Goal: Task Accomplishment & Management: Use online tool/utility

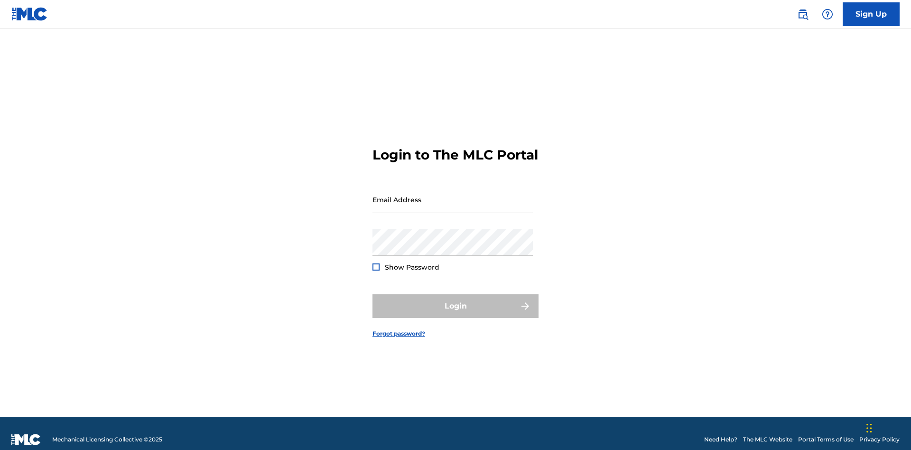
scroll to position [12, 0]
click at [453, 195] on input "Email Address" at bounding box center [453, 199] width 160 height 27
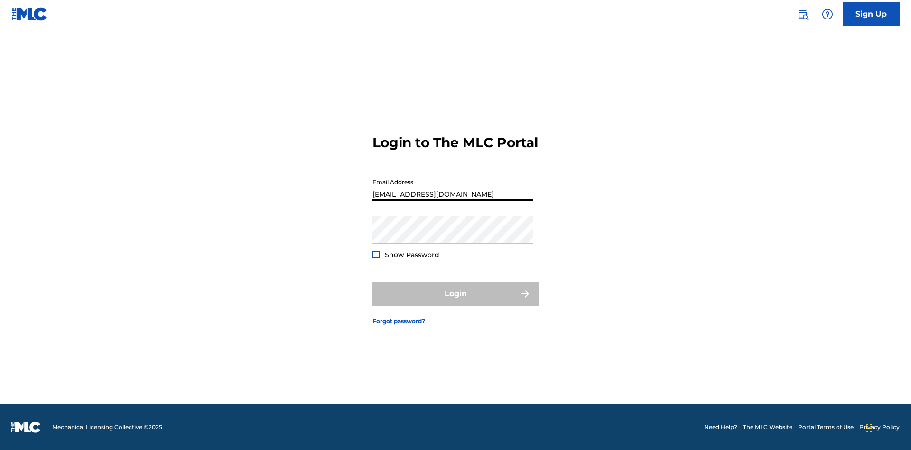
type input "[EMAIL_ADDRESS][DOMAIN_NAME]"
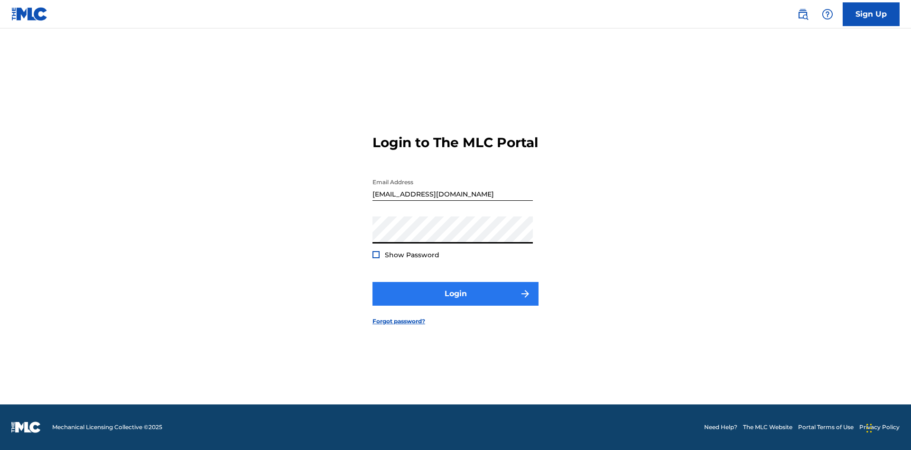
click at [456, 302] on button "Login" at bounding box center [456, 294] width 166 height 24
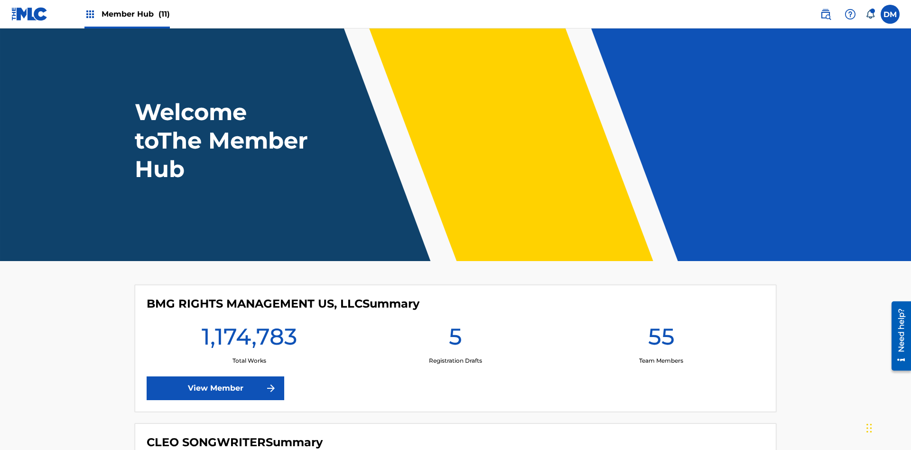
click at [135, 14] on span "Member Hub (11)" at bounding box center [136, 14] width 68 height 11
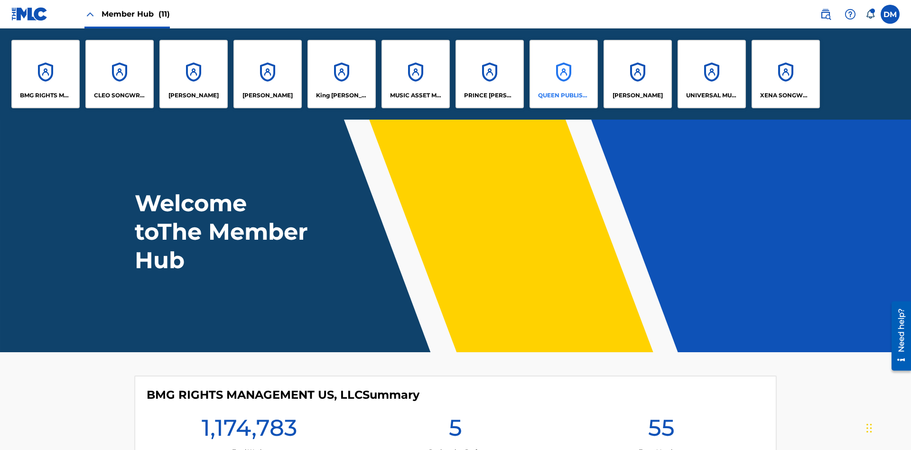
click at [563, 95] on p "QUEEN PUBLISHA" at bounding box center [564, 95] width 52 height 9
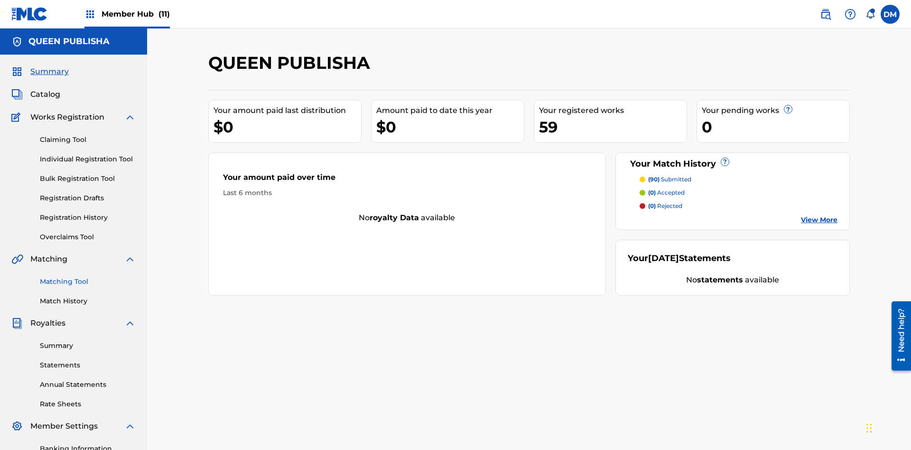
click at [88, 277] on link "Matching Tool" at bounding box center [88, 282] width 96 height 10
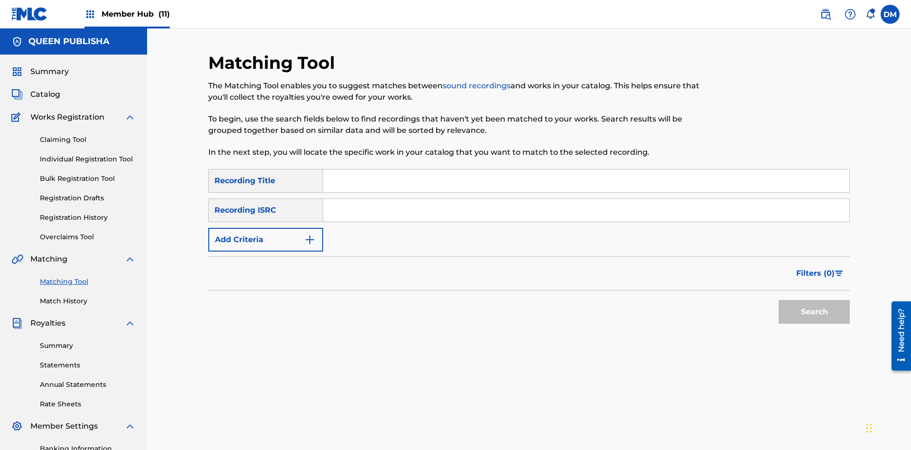
click at [586, 169] on input "Search Form" at bounding box center [586, 180] width 526 height 23
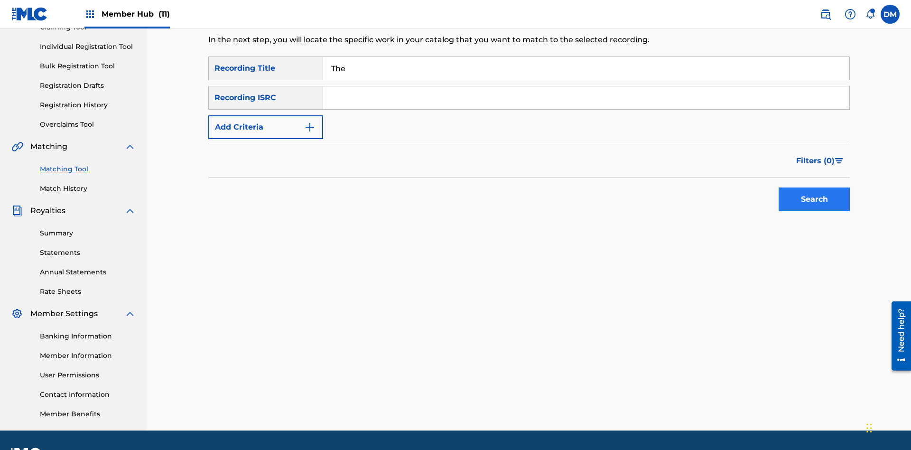
type input "The"
click at [815, 188] on button "Search" at bounding box center [814, 200] width 71 height 24
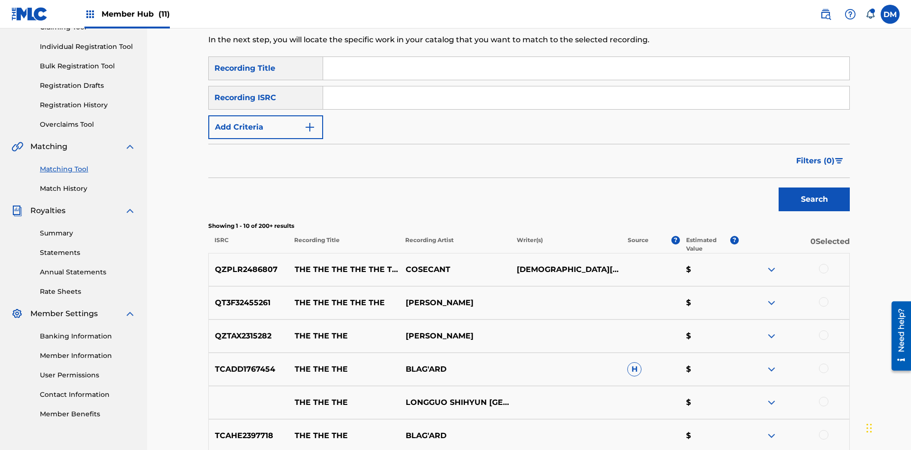
click at [586, 86] on input "Search Form" at bounding box center [586, 97] width 526 height 23
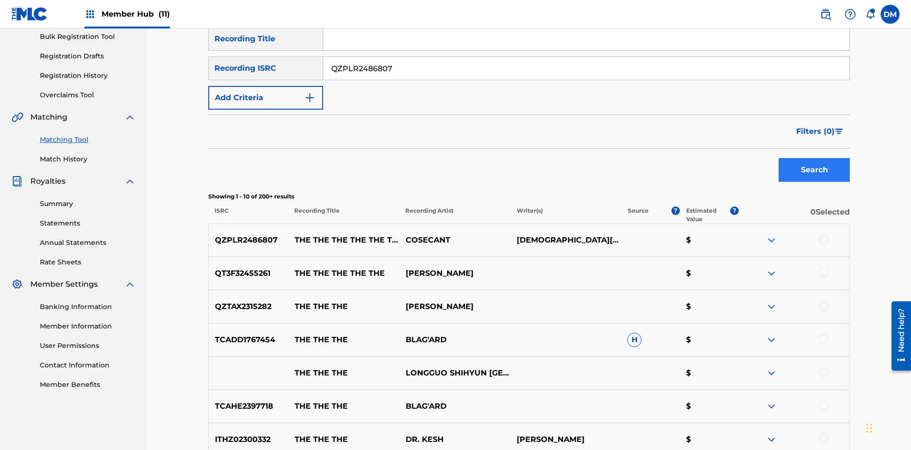
type input "QZPLR2486807"
click at [815, 158] on button "Search" at bounding box center [814, 170] width 71 height 24
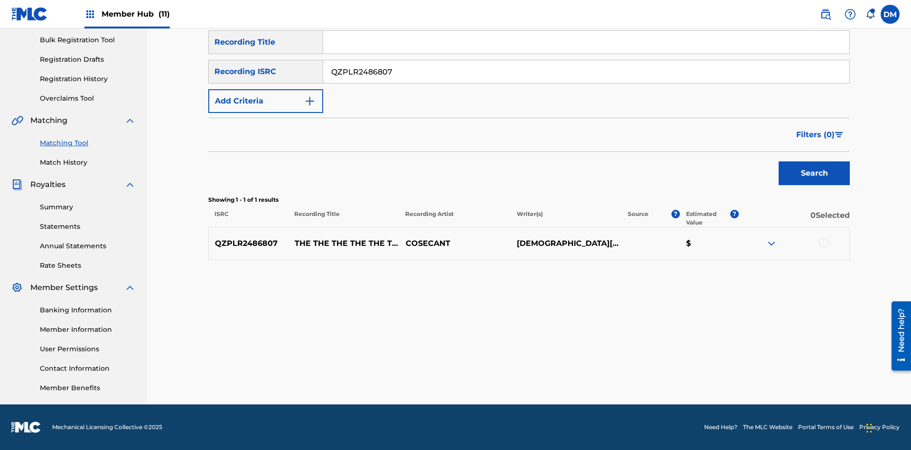
click at [586, 72] on input "QZPLR2486807" at bounding box center [586, 71] width 526 height 23
click at [586, 54] on input "Search Form" at bounding box center [586, 42] width 526 height 23
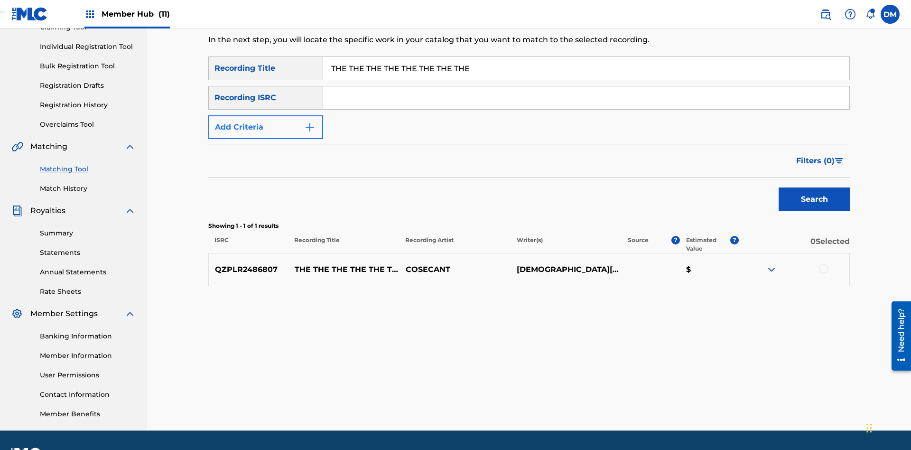
type input "THE THE THE THE THE THE THE THE"
click at [266, 115] on button "Add Criteria" at bounding box center [265, 127] width 115 height 24
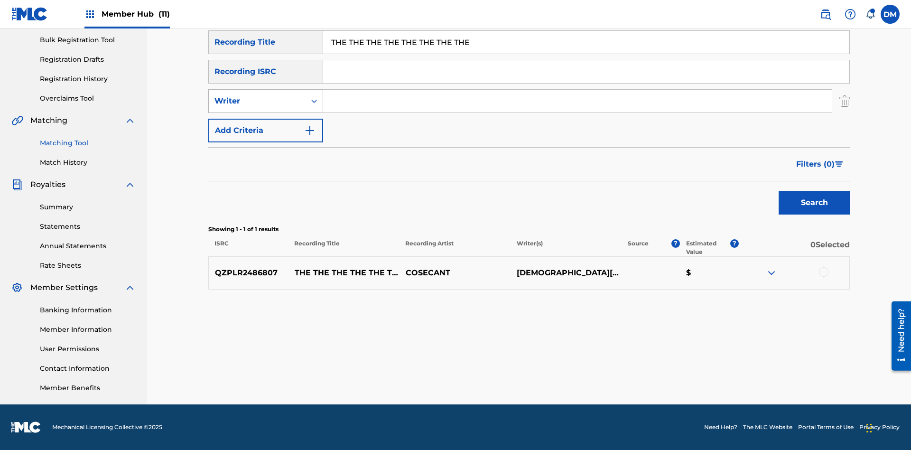
click at [257, 101] on div "Writer" at bounding box center [257, 100] width 85 height 11
click at [266, 125] on div "Recording Artist" at bounding box center [266, 125] width 114 height 24
click at [266, 131] on button "Add Criteria" at bounding box center [265, 131] width 115 height 24
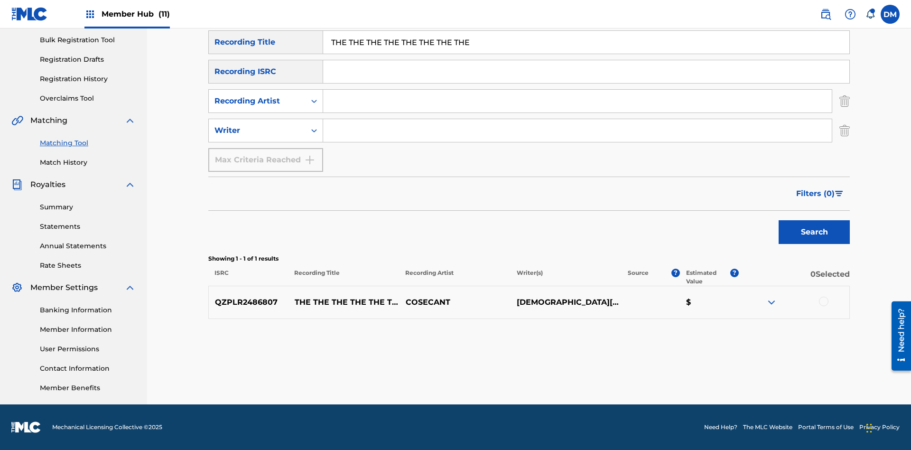
click at [578, 101] on input "Search Form" at bounding box center [577, 101] width 509 height 23
type input "COSECANT"
click at [578, 131] on input "Search Form" at bounding box center [577, 130] width 509 height 23
type input "CHRISTIAN K HEWLETT"
click at [815, 232] on button "Search" at bounding box center [814, 232] width 71 height 24
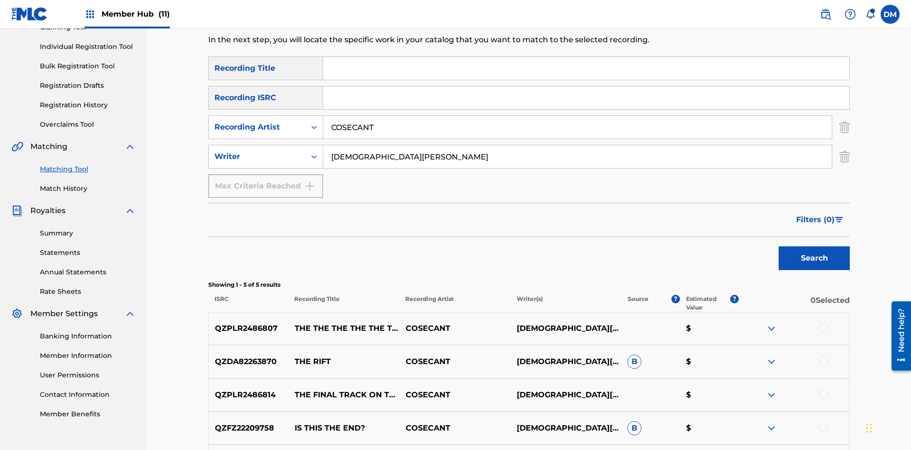
click at [578, 116] on input "COSECANT" at bounding box center [577, 127] width 509 height 23
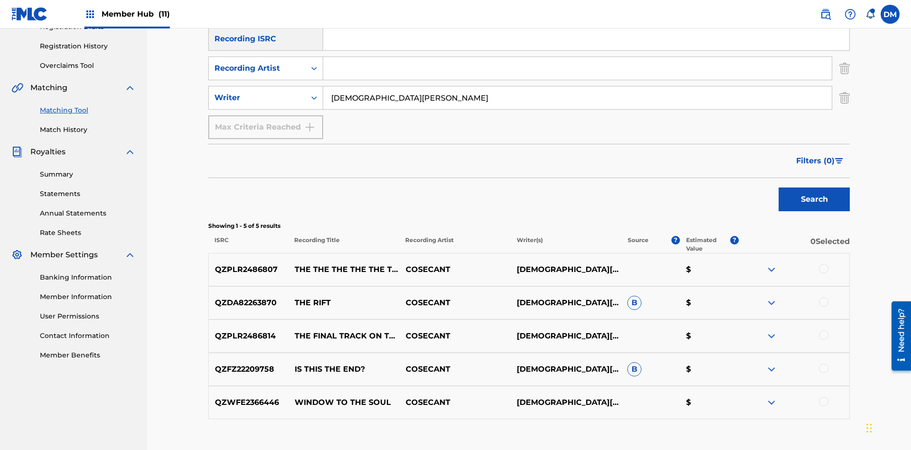
click at [578, 86] on input "CHRISTIAN K HEWLETT" at bounding box center [577, 97] width 509 height 23
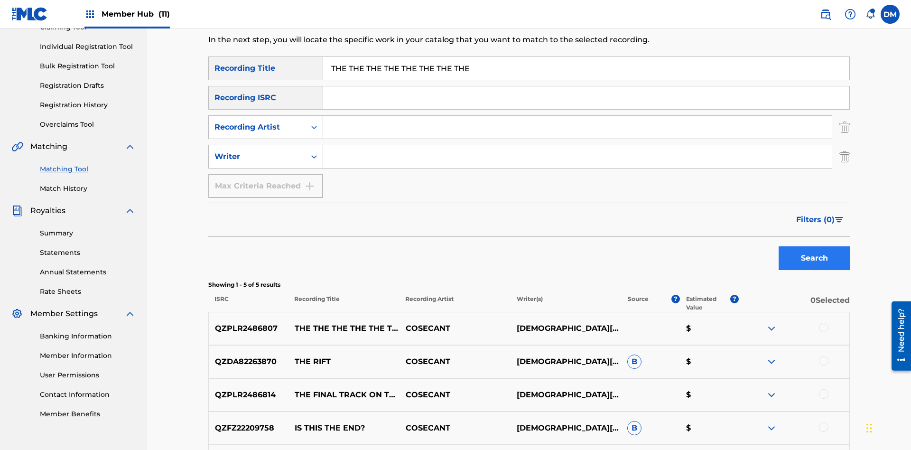
type input "THE THE THE THE THE THE THE THE"
click at [815, 246] on button "Search" at bounding box center [814, 258] width 71 height 24
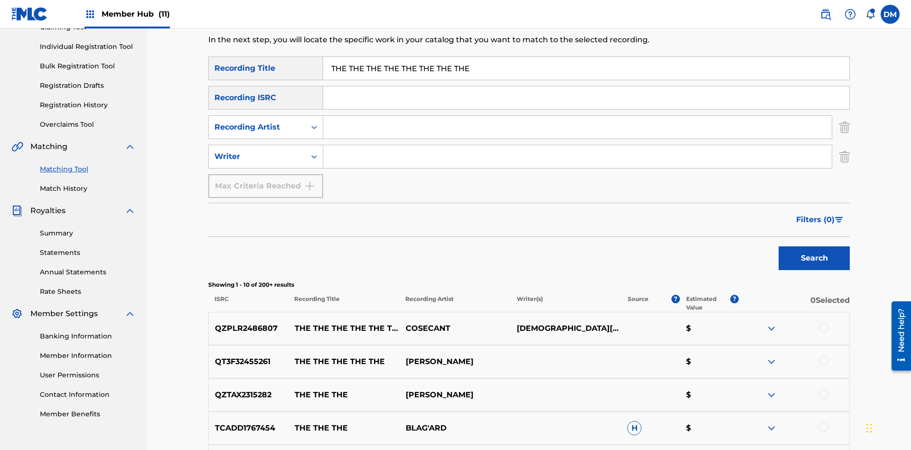
click at [586, 68] on input "THE THE THE THE THE THE THE THE" at bounding box center [586, 68] width 526 height 23
click at [578, 116] on input "Search Form" at bounding box center [577, 127] width 509 height 23
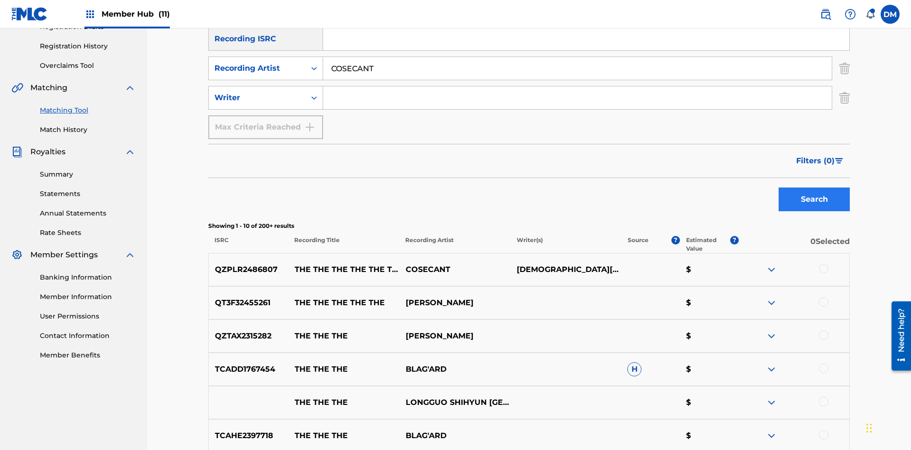
type input "COSECANT"
click at [815, 188] on button "Search" at bounding box center [814, 200] width 71 height 24
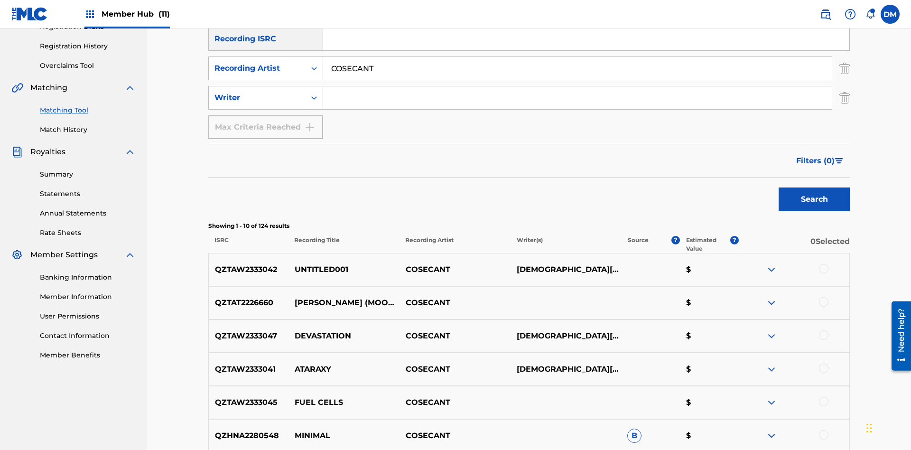
click at [578, 68] on input "COSECANT" at bounding box center [577, 68] width 509 height 23
click at [578, 86] on input "Search Form" at bounding box center [577, 97] width 509 height 23
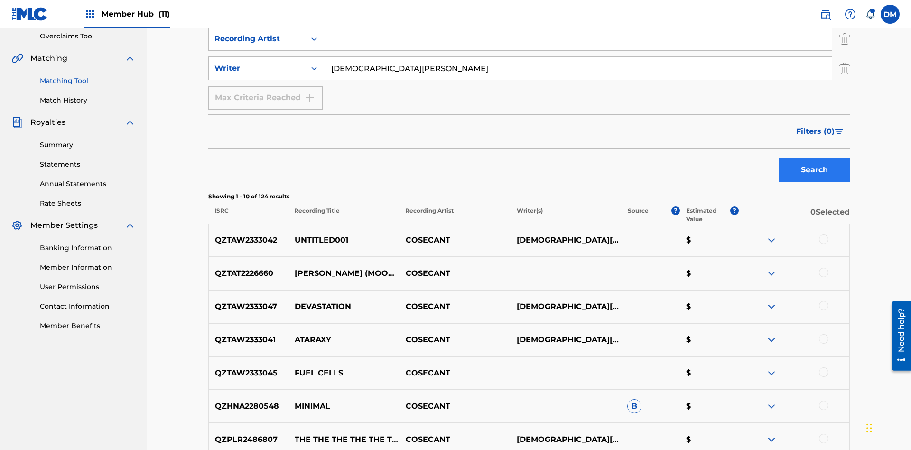
type input "CHRISTIAN K HEWLETT"
click at [815, 158] on button "Search" at bounding box center [814, 170] width 71 height 24
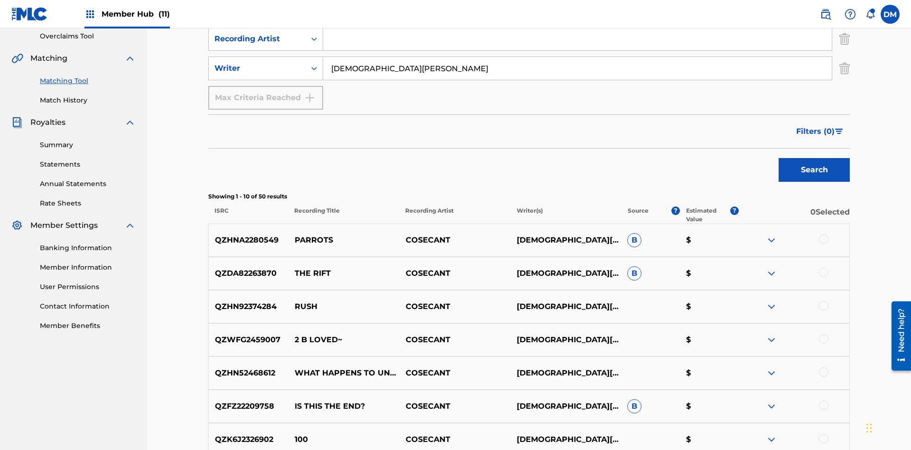
click at [578, 68] on input "CHRISTIAN K HEWLETT" at bounding box center [577, 68] width 509 height 23
click at [824, 234] on div at bounding box center [823, 238] width 9 height 9
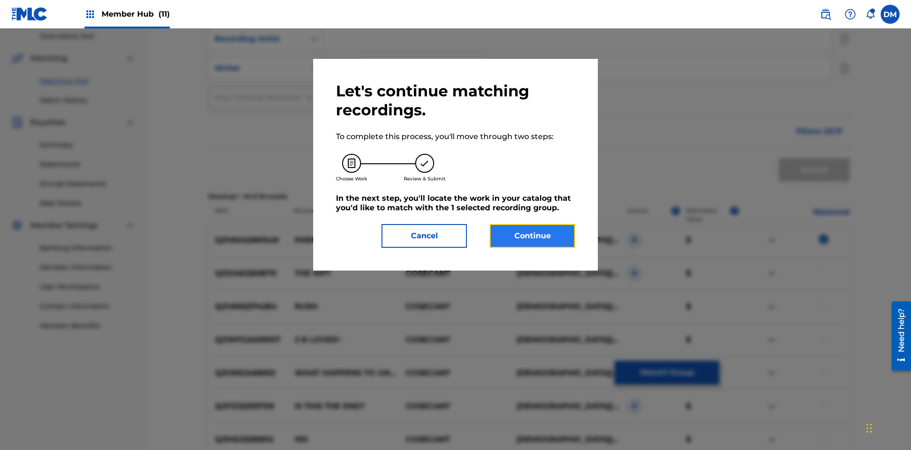
click at [533, 236] on button "Continue" at bounding box center [532, 236] width 85 height 24
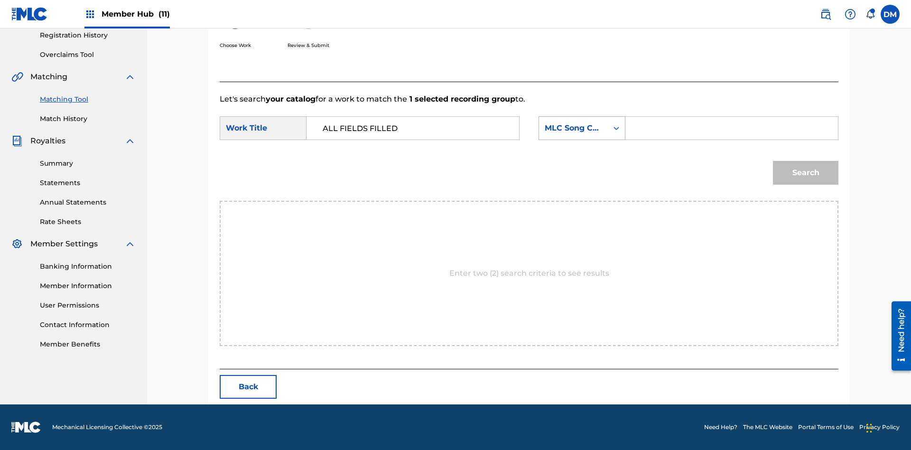
type input "ALL FIELDS FILLED"
click at [582, 128] on div "MLC Song Code" at bounding box center [573, 127] width 57 height 11
click at [582, 164] on div "ISWC" at bounding box center [582, 176] width 86 height 24
type input "T2736922134"
click at [806, 173] on button "Search" at bounding box center [806, 173] width 66 height 24
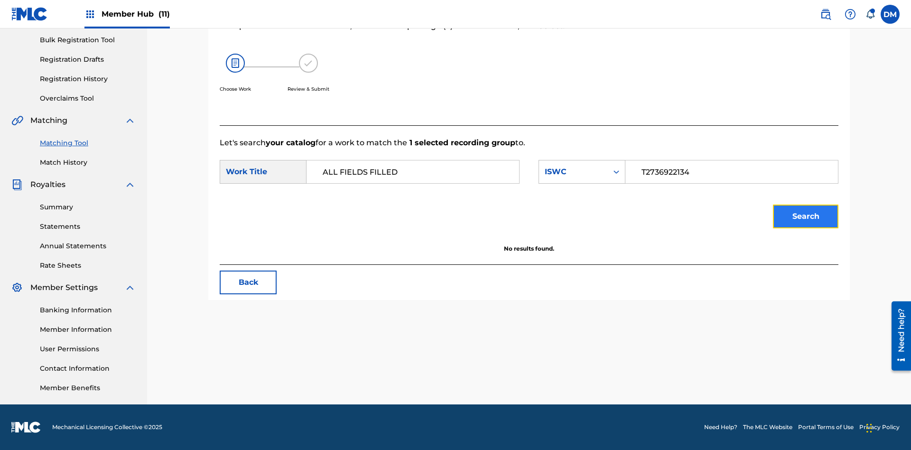
scroll to position [139, 0]
click at [731, 172] on input "T2736922134" at bounding box center [732, 171] width 197 height 23
click at [582, 172] on div "ISWC" at bounding box center [573, 171] width 57 height 11
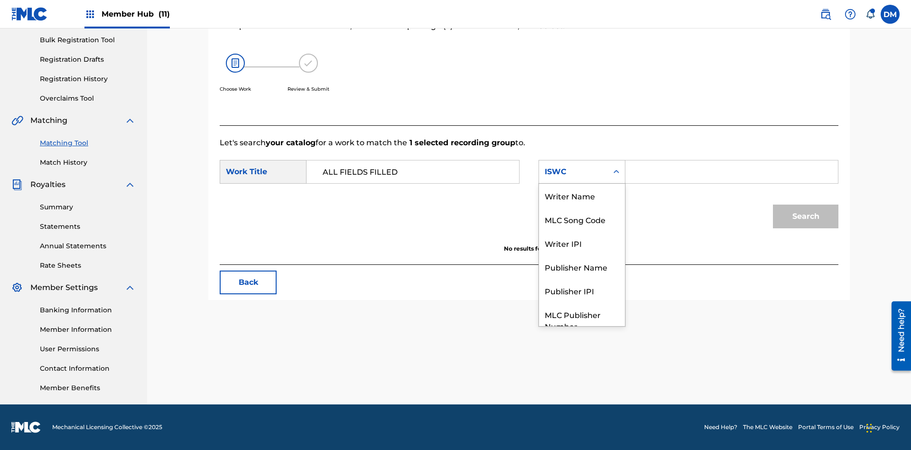
click at [582, 207] on div "MLC Song Code" at bounding box center [582, 219] width 86 height 24
click at [731, 172] on input "Search Form" at bounding box center [732, 171] width 197 height 23
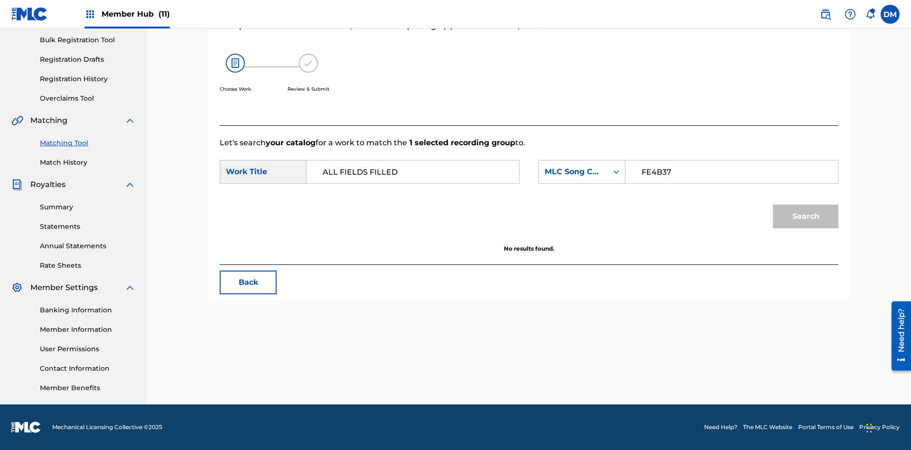
type input "FE4B37"
click at [806, 216] on button "Search" at bounding box center [806, 217] width 66 height 24
click at [731, 172] on input "FE4B37" at bounding box center [732, 171] width 197 height 23
click at [582, 172] on div "MLC Song Code" at bounding box center [573, 171] width 57 height 11
click at [582, 207] on div "Writer Name" at bounding box center [582, 196] width 86 height 24
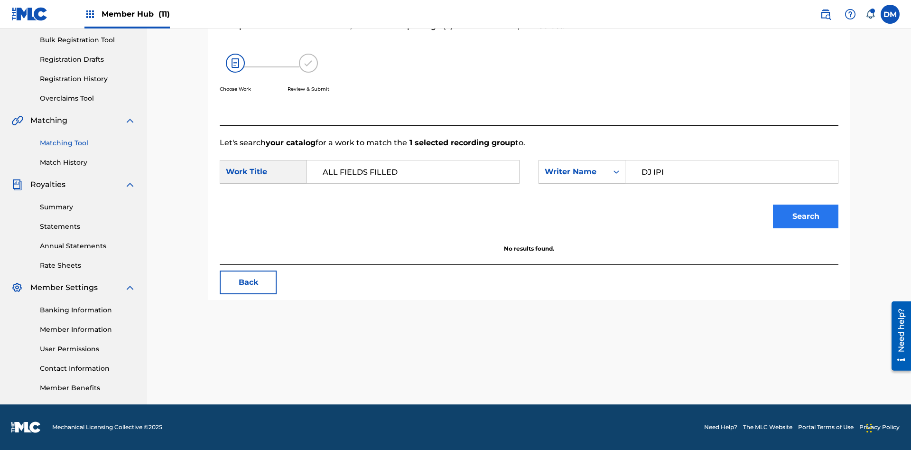
type input "DJ IPI"
click at [806, 216] on button "Search" at bounding box center [806, 217] width 66 height 24
click at [731, 172] on input "DJ IPI" at bounding box center [732, 171] width 197 height 23
click at [582, 172] on div "Writer Name" at bounding box center [573, 171] width 57 height 11
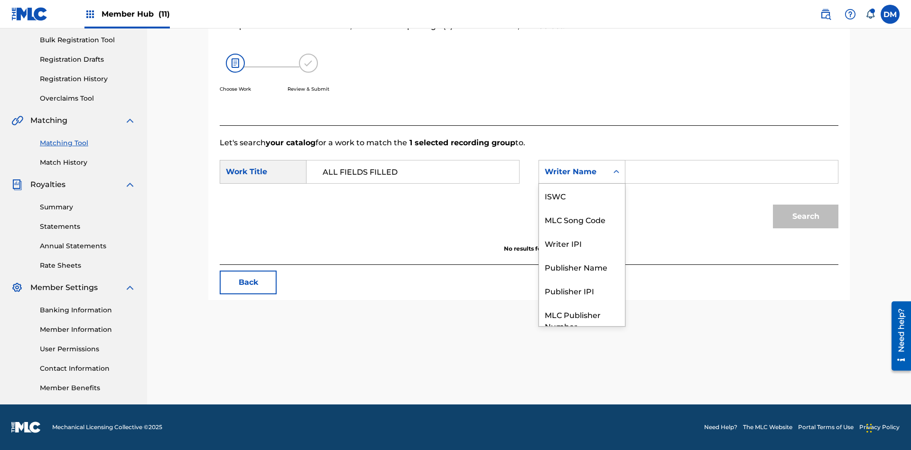
click at [582, 231] on div "Writer IPI" at bounding box center [582, 243] width 86 height 24
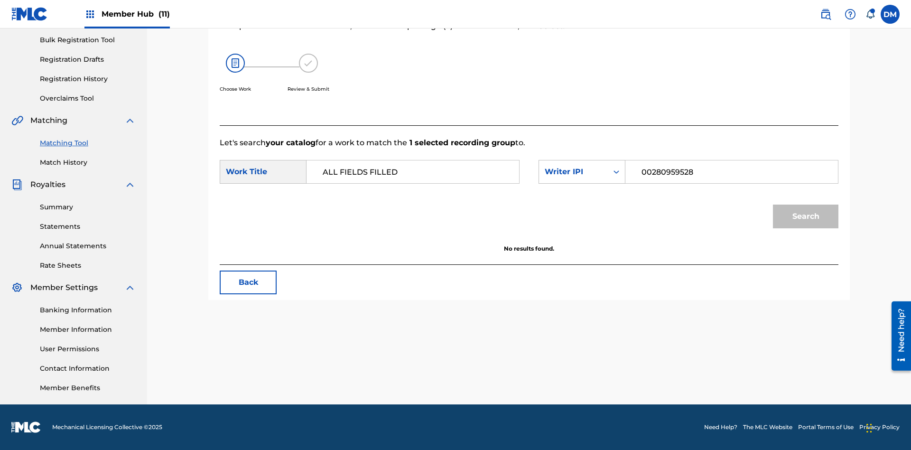
type input "00280959528"
click at [806, 216] on button "Search" at bounding box center [806, 217] width 66 height 24
click at [731, 172] on input "00280959528" at bounding box center [732, 171] width 197 height 23
click at [582, 172] on div "Writer IPI" at bounding box center [573, 171] width 57 height 11
click at [582, 255] on div "Publisher Name" at bounding box center [582, 267] width 86 height 24
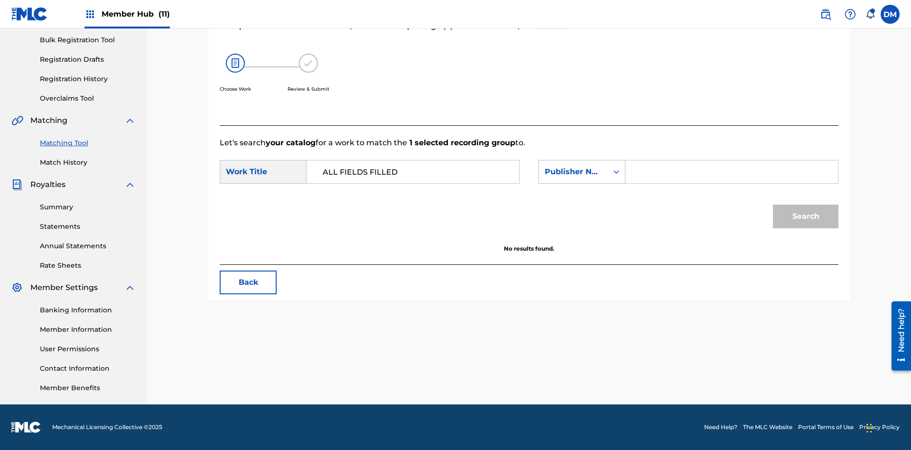
click at [731, 172] on input "Search Form" at bounding box center [732, 171] width 197 height 23
type input "Queen Publisha"
click at [806, 216] on button "Search" at bounding box center [806, 217] width 66 height 24
click at [731, 172] on input "Queen Publisha" at bounding box center [732, 171] width 197 height 23
click at [582, 172] on div "Publisher Name" at bounding box center [573, 171] width 57 height 11
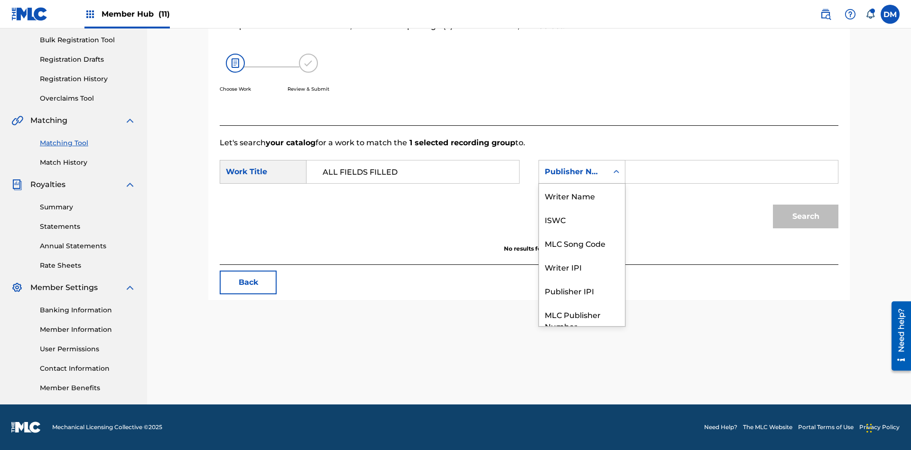
click at [582, 279] on div "Publisher IPI" at bounding box center [582, 291] width 86 height 24
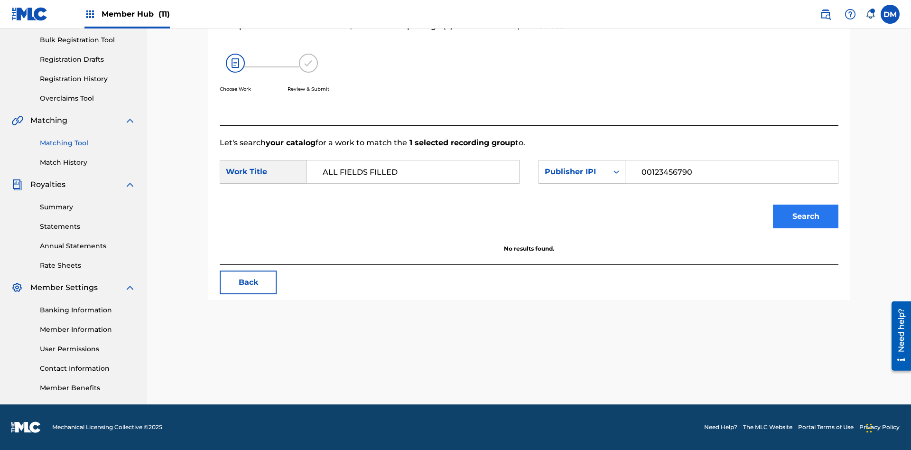
type input "00123456790"
click at [806, 216] on button "Search" at bounding box center [806, 217] width 66 height 24
click at [731, 172] on input "00123456790" at bounding box center [732, 171] width 197 height 23
click at [582, 172] on div "Publisher IPI" at bounding box center [573, 171] width 57 height 11
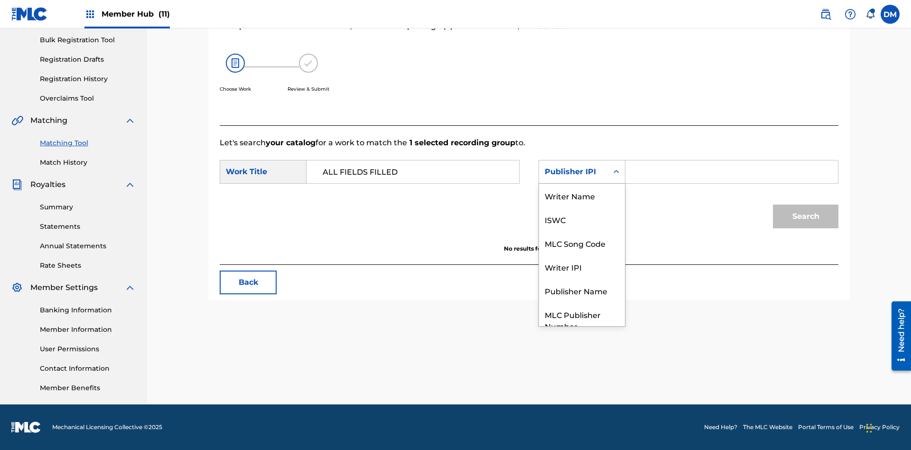
click at [582, 302] on div "MLC Publisher Number" at bounding box center [582, 319] width 86 height 35
click at [806, 216] on button "Search" at bounding box center [806, 217] width 66 height 24
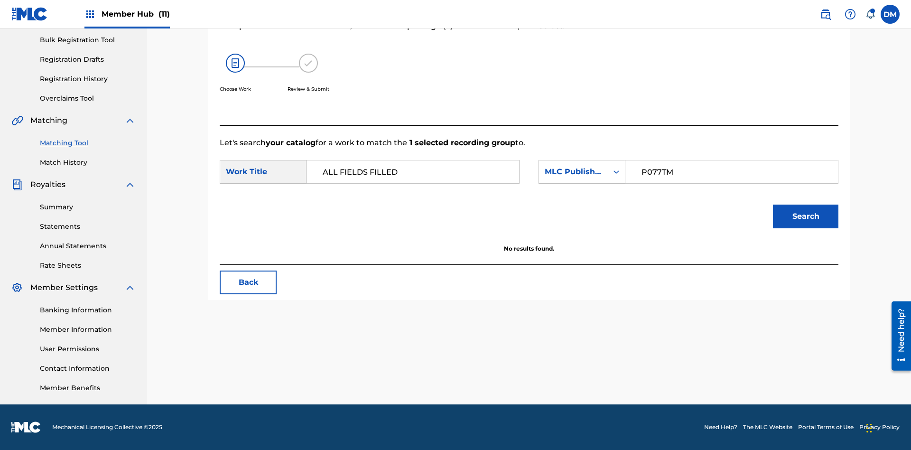
click at [731, 172] on input "P077TM" at bounding box center [732, 171] width 197 height 23
